Goal: Task Accomplishment & Management: Use online tool/utility

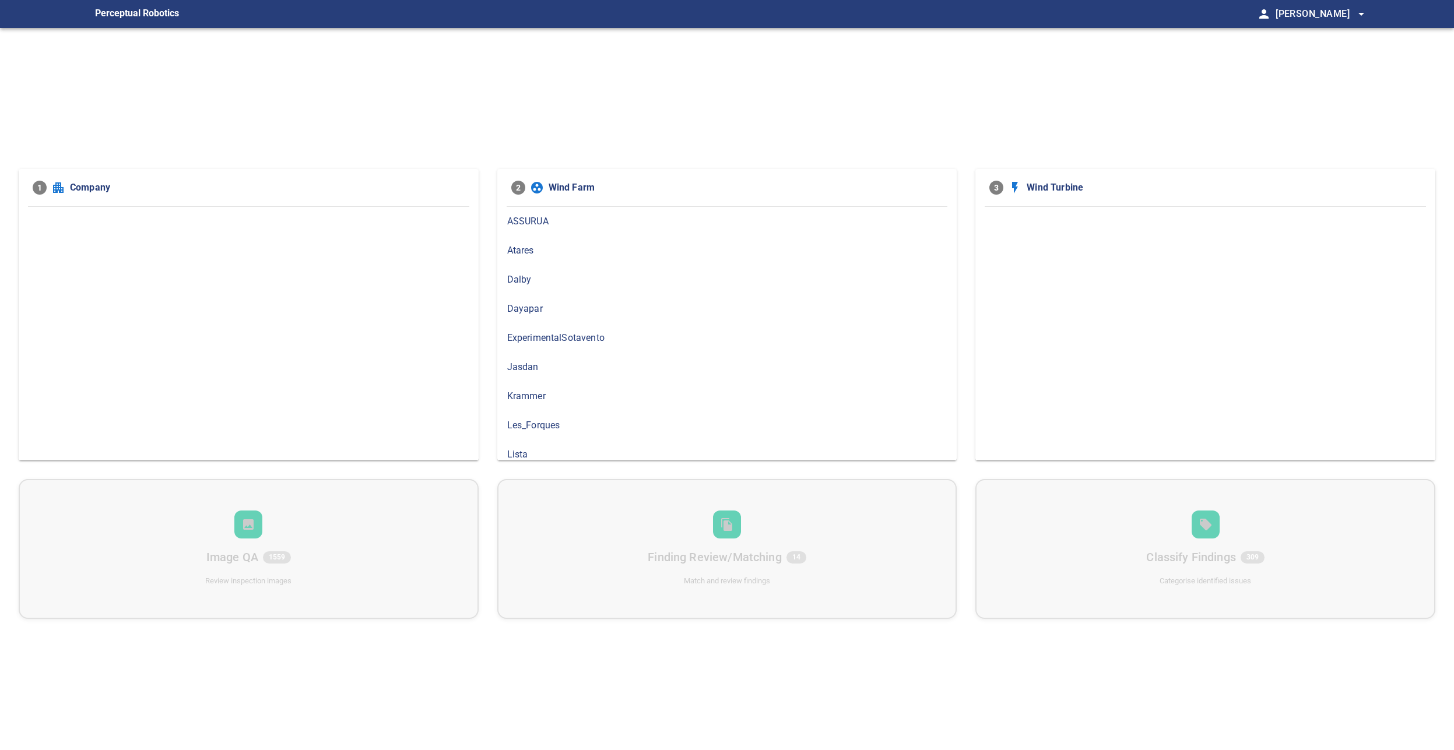
click at [535, 226] on span "ASSURUA" at bounding box center [727, 222] width 440 height 14
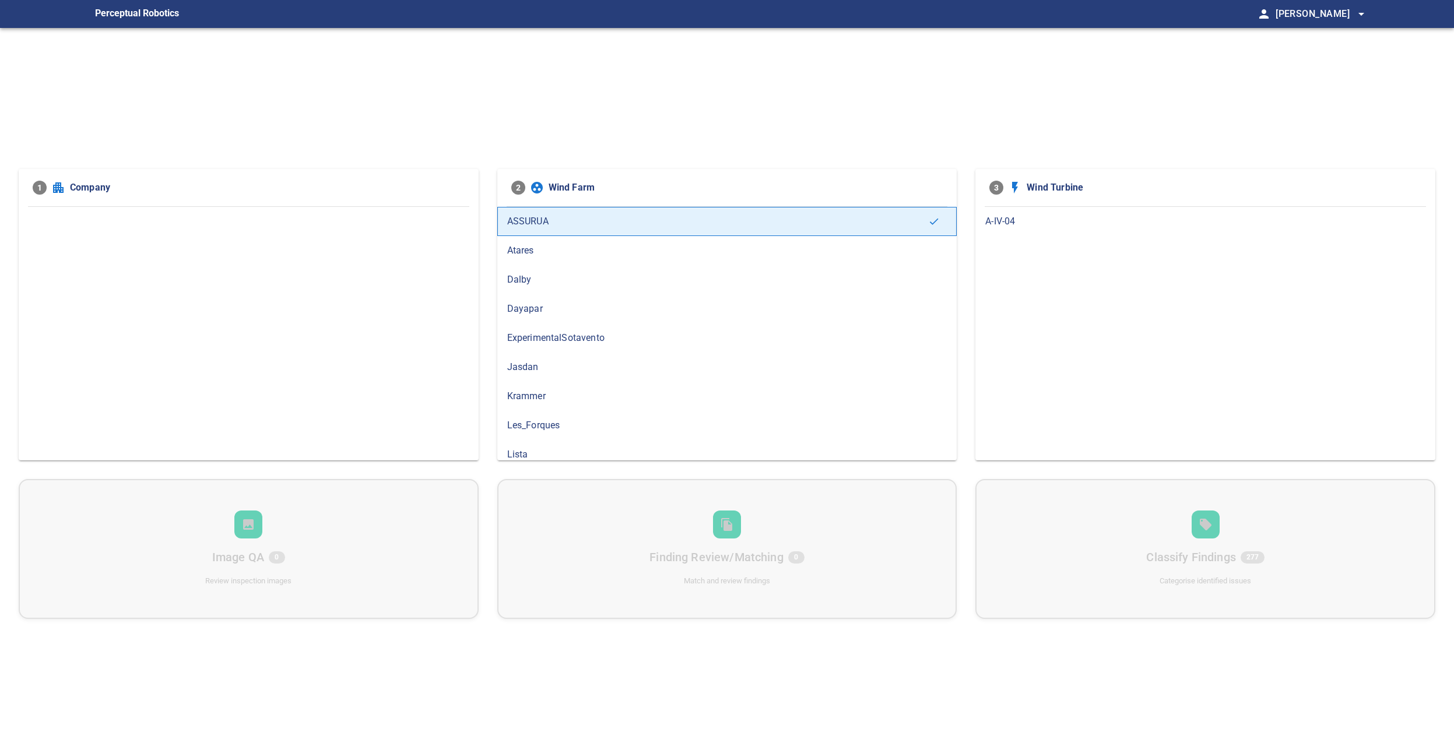
click at [983, 221] on div "A-IV-04" at bounding box center [1205, 221] width 460 height 29
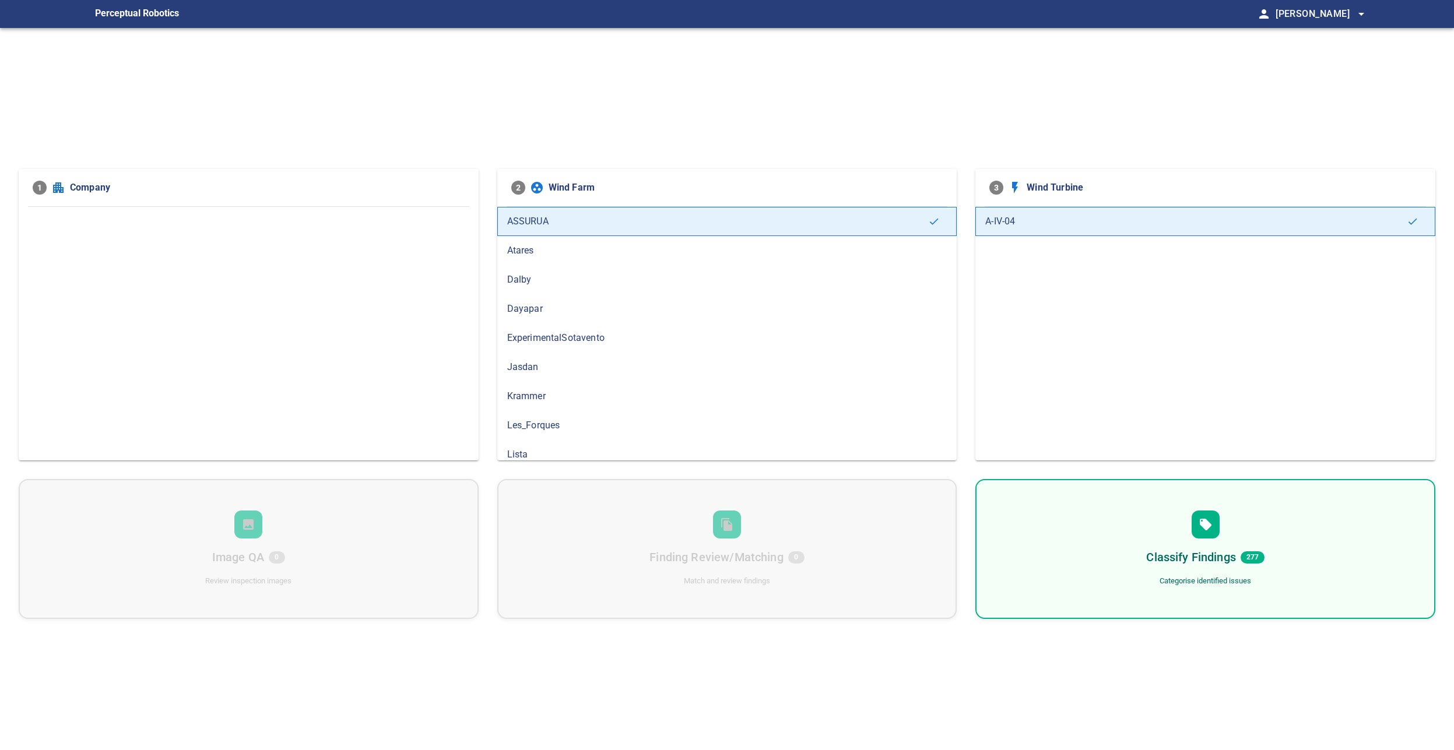
click at [1066, 512] on div "Classify Findings 277 Categorise identified issues" at bounding box center [1205, 549] width 460 height 140
